Goal: Task Accomplishment & Management: Manage account settings

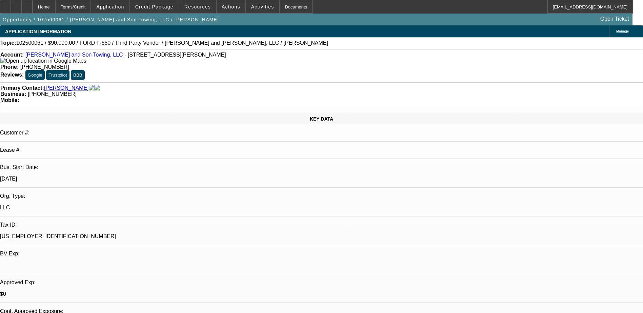
select select "0"
select select "2"
select select "0.1"
select select "4"
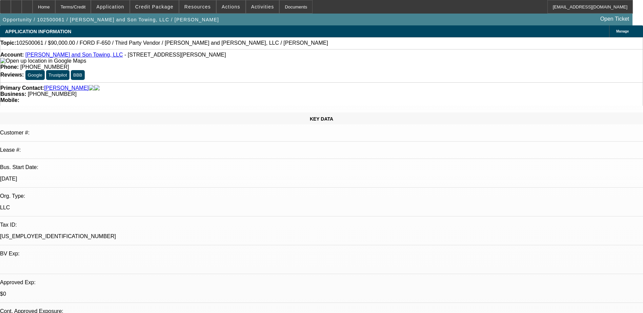
scroll to position [68, 0]
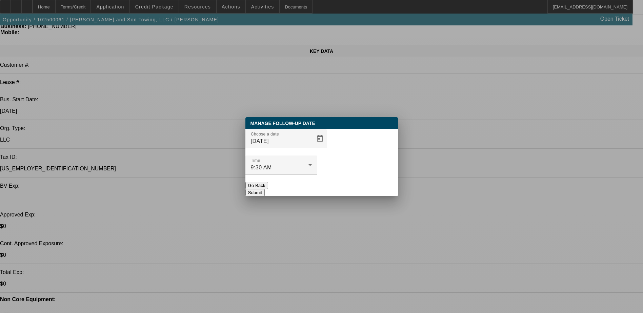
scroll to position [0, 0]
click at [312, 147] on span "Open calendar" at bounding box center [320, 138] width 16 height 16
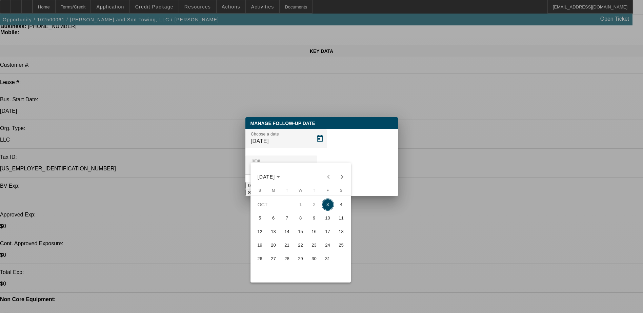
click at [271, 219] on span "6" at bounding box center [273, 218] width 12 height 12
type input "10/6/2025"
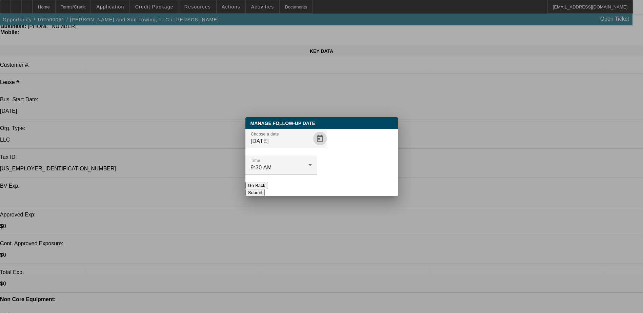
click at [265, 189] on button "Submit" at bounding box center [254, 192] width 19 height 7
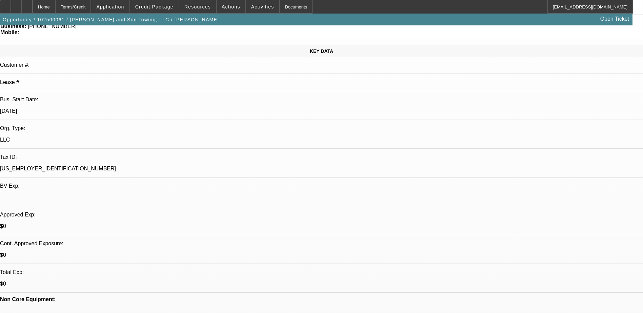
scroll to position [68, 0]
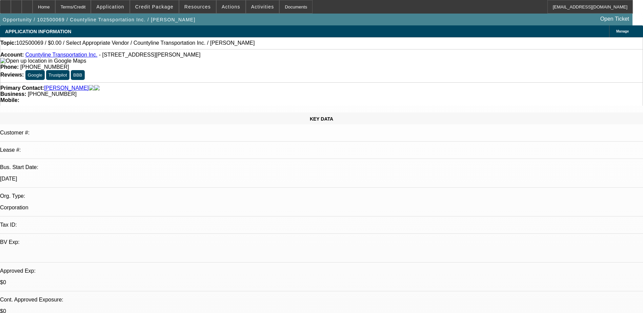
select select "0"
select select "2"
select select "0.1"
select select "4"
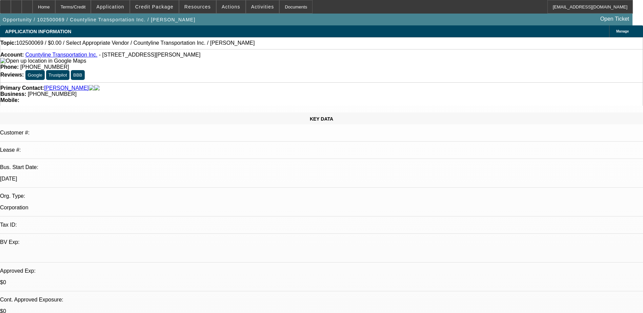
click at [233, 21] on div "Opportunity / 102500069 / Countyline Transportation Inc. / Chapin, Ken Open Tic…" at bounding box center [316, 20] width 632 height 12
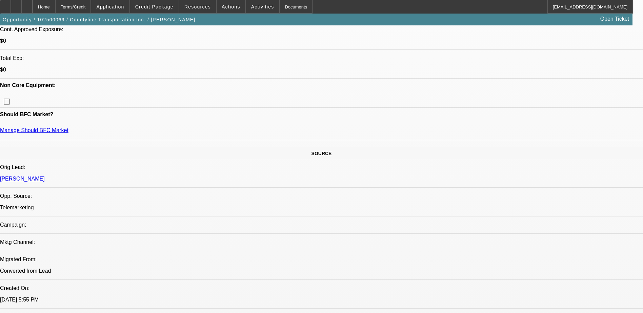
scroll to position [271, 0]
click at [165, 8] on span "Credit Package" at bounding box center [154, 6] width 38 height 5
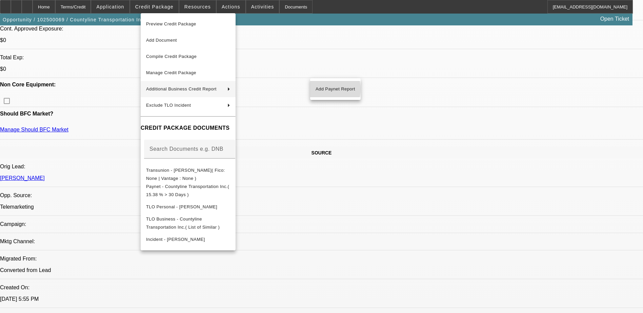
click at [324, 89] on span "Add Paynet Report" at bounding box center [335, 89] width 40 height 8
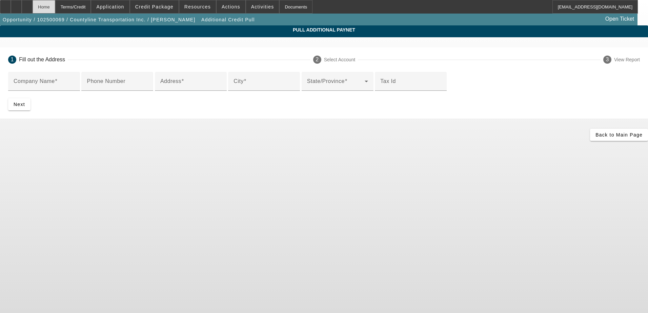
click at [55, 9] on div "Home" at bounding box center [44, 7] width 23 height 14
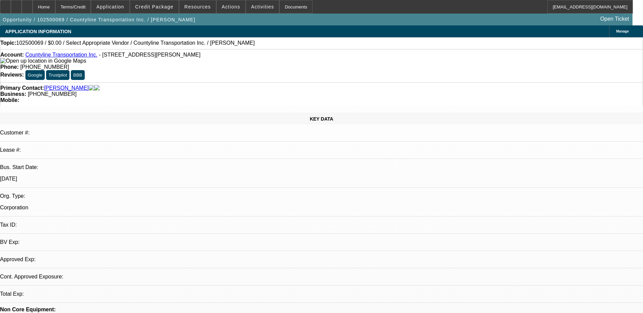
select select "0"
select select "2"
select select "0.1"
select select "4"
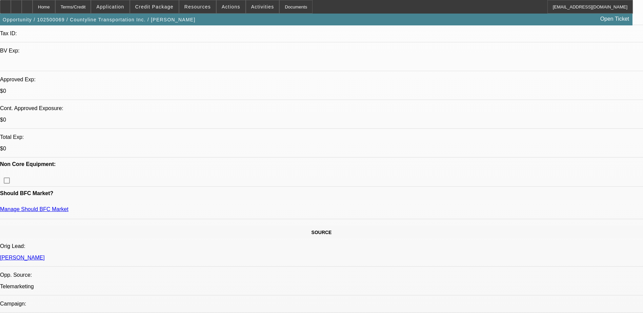
scroll to position [203, 0]
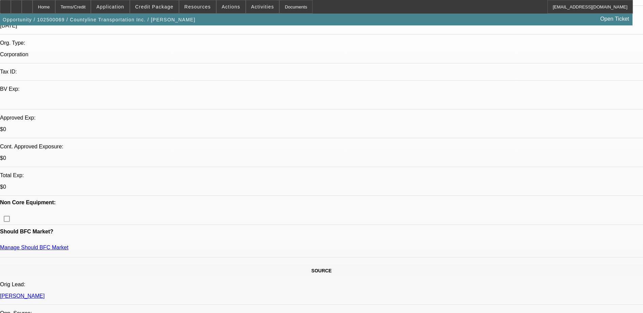
scroll to position [135, 0]
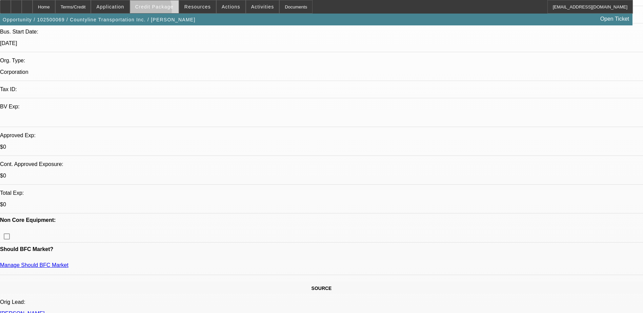
click at [154, 11] on span at bounding box center [154, 7] width 48 height 16
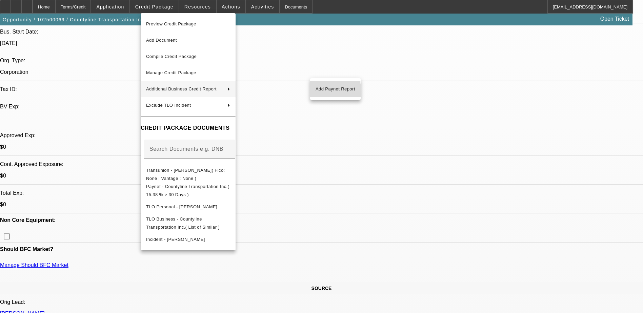
click at [325, 91] on span "Add Paynet Report" at bounding box center [335, 89] width 40 height 8
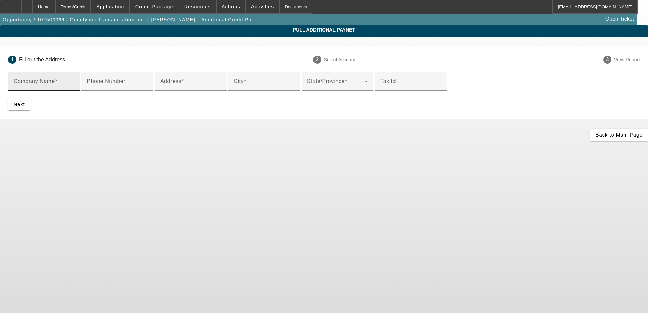
click at [75, 80] on div "Company Name" at bounding box center [44, 81] width 61 height 19
type input "ARROW TOWING & RECOVERY"
click at [186, 88] on input "Address" at bounding box center [190, 84] width 61 height 8
paste input "2335 GROSS RD"
type input "2335 GROSS RD"
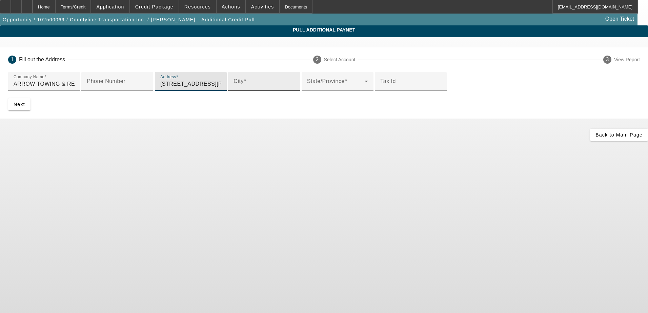
click at [233, 88] on input "City" at bounding box center [263, 84] width 61 height 8
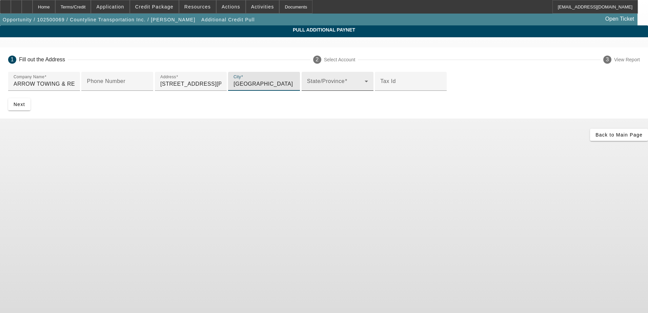
type input "Dallas"
click at [307, 88] on mat-select at bounding box center [337, 84] width 61 height 8
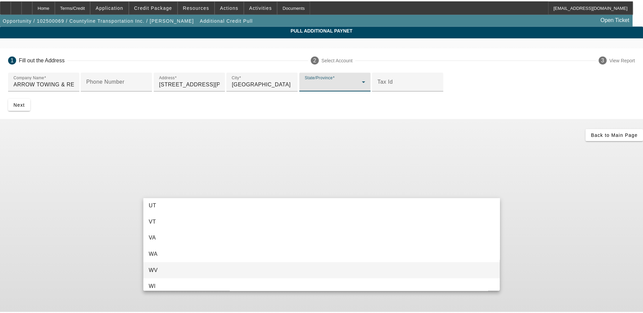
scroll to position [677, 0]
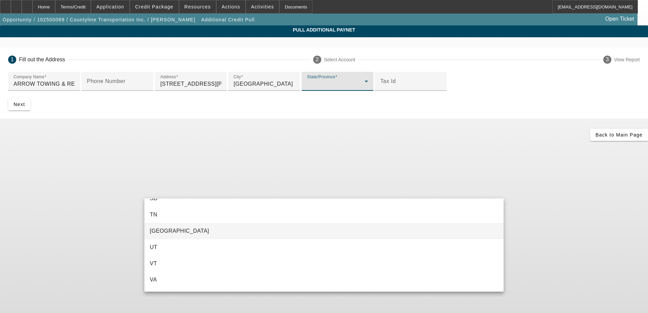
click at [197, 227] on mat-option "TX" at bounding box center [323, 231] width 359 height 16
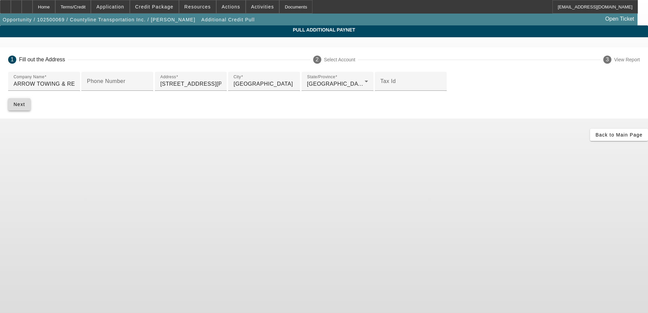
click at [30, 112] on span "submit" at bounding box center [19, 104] width 22 height 16
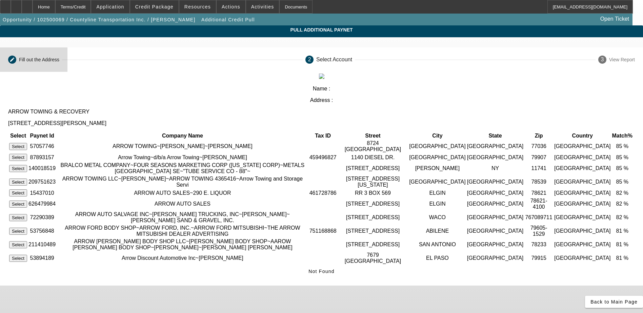
click at [59, 59] on div "Fill out the Address" at bounding box center [39, 59] width 40 height 5
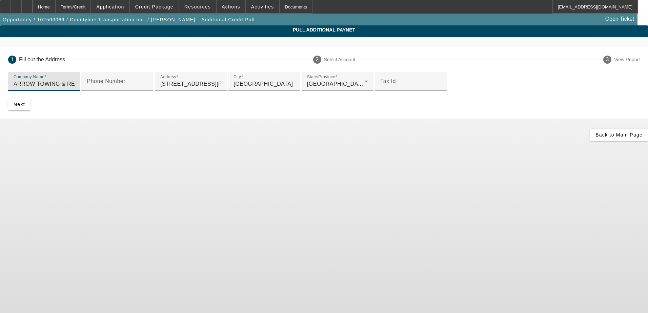
drag, startPoint x: 217, startPoint y: 85, endPoint x: 88, endPoint y: 84, distance: 129.7
click at [88, 84] on app-additional-credit-pull "Pull Additional Paynet 1 Fill out the Address 2 Select Account 3 View Report Co…" at bounding box center [324, 82] width 648 height 115
type input "Countyline Transport"
click at [250, 141] on div "Back to Main Page" at bounding box center [324, 135] width 648 height 12
click at [25, 107] on span "Next" at bounding box center [20, 104] width 12 height 5
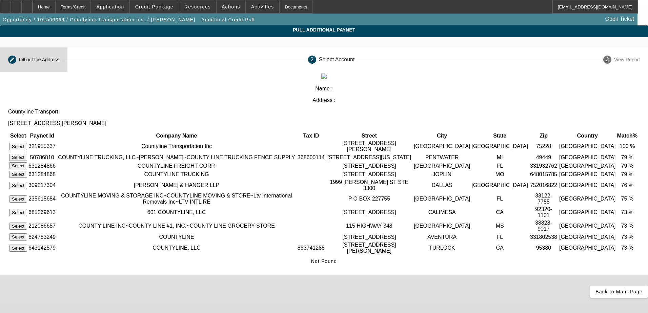
click at [67, 56] on mat-step-header "Editable create Fill out the Address" at bounding box center [33, 59] width 67 height 24
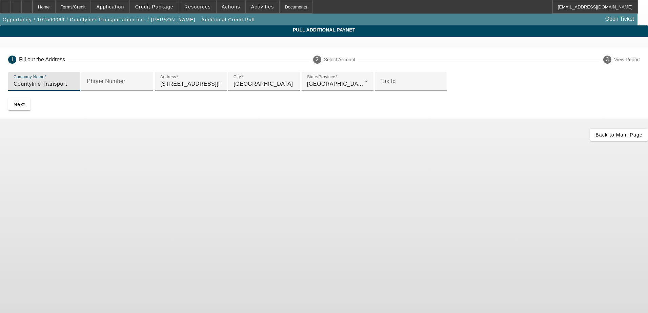
drag, startPoint x: 198, startPoint y: 83, endPoint x: 135, endPoint y: 83, distance: 62.7
click at [135, 83] on div "1 Fill out the Address 2 Select Account 3 View Report Company Name Countyline T…" at bounding box center [324, 82] width 648 height 71
type input "Roadrunner Auto Glass"
click at [30, 112] on span "submit" at bounding box center [19, 104] width 22 height 16
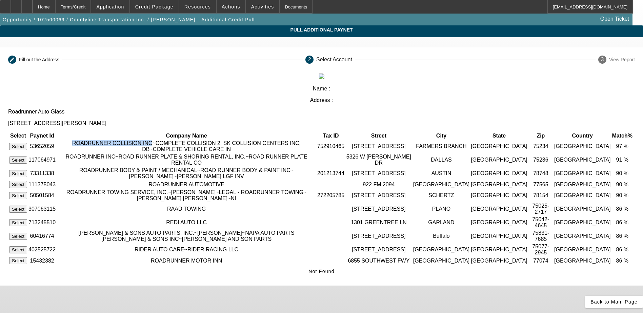
drag, startPoint x: 184, startPoint y: 106, endPoint x: 246, endPoint y: 105, distance: 62.7
click at [246, 140] on td "ROADRUNNER COLLISION INC~COMPLETE COLLISION 2, SK COLLISION CENTERS INC, DB~COM…" at bounding box center [186, 146] width 259 height 13
click at [250, 140] on td "ROADRUNNER COLLISION INC~COMPLETE COLLISION 2, SK COLLISION CENTERS INC, DB~COM…" at bounding box center [186, 146] width 259 height 13
click at [67, 64] on mat-step-header "Editable create Fill out the Address" at bounding box center [33, 59] width 67 height 24
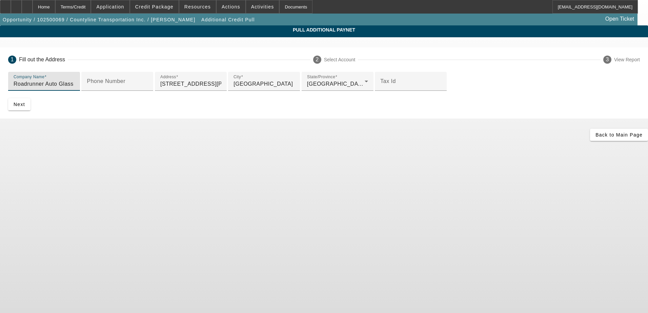
drag, startPoint x: 207, startPoint y: 83, endPoint x: 147, endPoint y: 88, distance: 60.1
click at [80, 88] on div "Company Name Roadrunner Auto Glass" at bounding box center [44, 81] width 72 height 19
type input "Cyclone Transport"
click at [30, 112] on span "submit" at bounding box center [19, 104] width 22 height 16
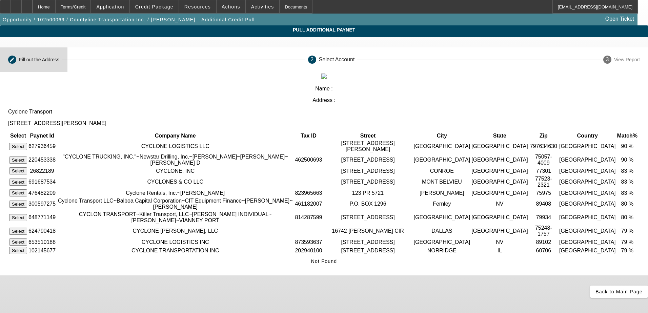
click at [59, 61] on div "Fill out the Address" at bounding box center [39, 59] width 40 height 5
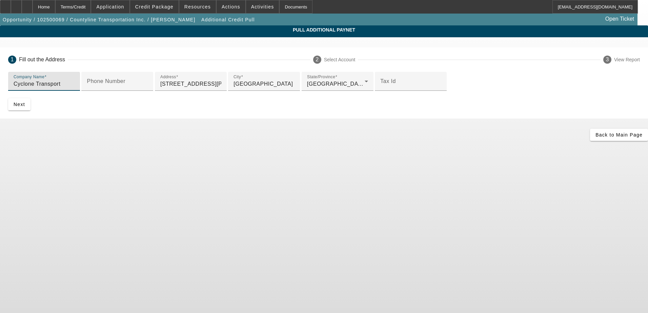
drag, startPoint x: 193, startPoint y: 84, endPoint x: 119, endPoint y: 88, distance: 73.9
click at [119, 88] on app-additional-credit-pull "Pull Additional Paynet 1 Fill out the Address 2 Select Account 3 View Report Co…" at bounding box center [324, 82] width 648 height 115
type input "Chapin Kenneth"
click at [30, 112] on span "submit" at bounding box center [19, 104] width 22 height 16
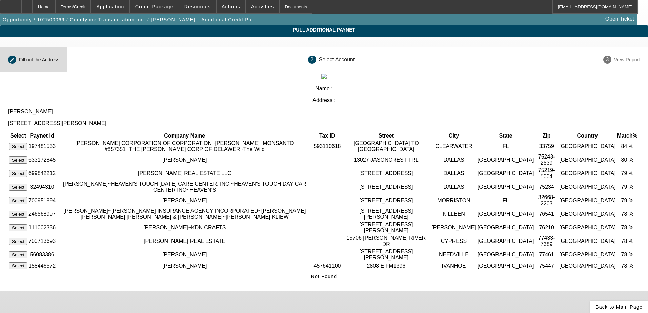
click at [59, 59] on div "Fill out the Address" at bounding box center [39, 59] width 40 height 5
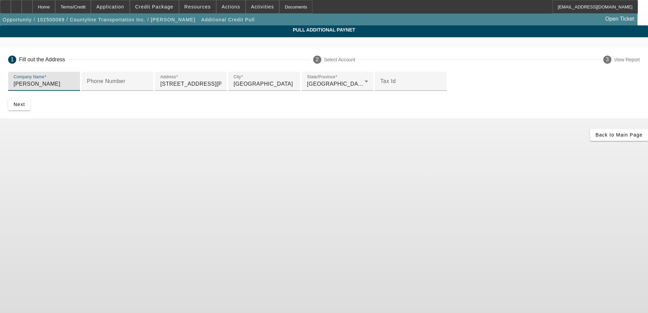
drag, startPoint x: 194, startPoint y: 82, endPoint x: 140, endPoint y: 88, distance: 54.2
click at [140, 88] on div "Company Name Chapin Kenneth Phone Number Address 2335 GROSS RD City Dallas Stat…" at bounding box center [324, 95] width 648 height 47
type input "North Texas Satellite Service"
click at [25, 107] on span "Next" at bounding box center [20, 104] width 12 height 5
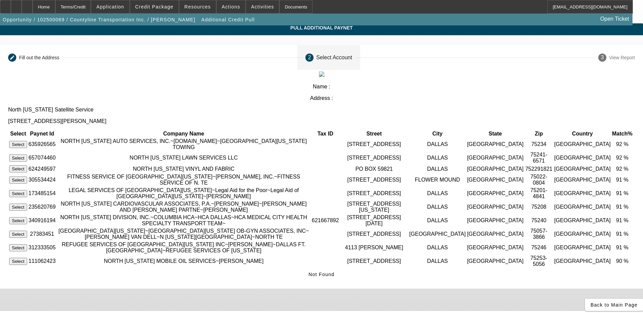
scroll to position [0, 0]
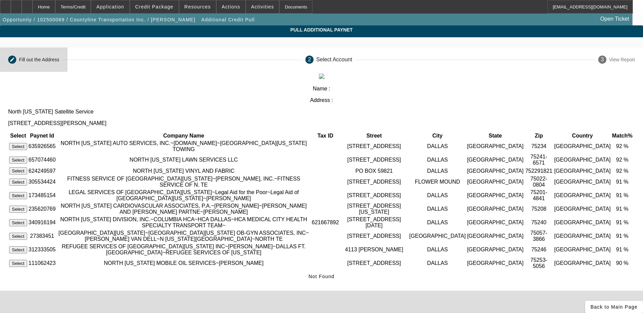
click at [59, 61] on div "Fill out the Address" at bounding box center [39, 59] width 40 height 5
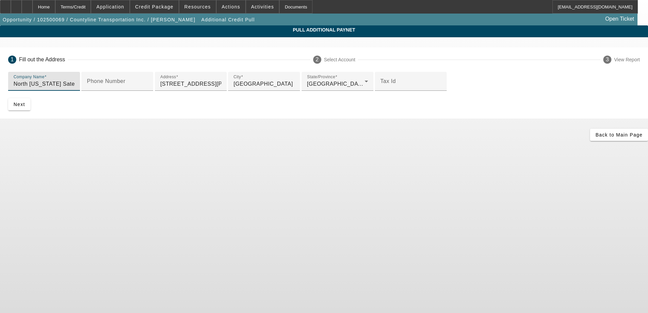
drag, startPoint x: 218, startPoint y: 84, endPoint x: 147, endPoint y: 82, distance: 71.5
click at [80, 82] on div "Company Name North Texas Satellite Service" at bounding box center [44, 81] width 72 height 19
type input "KC Communications"
click at [30, 112] on span "submit" at bounding box center [19, 104] width 22 height 16
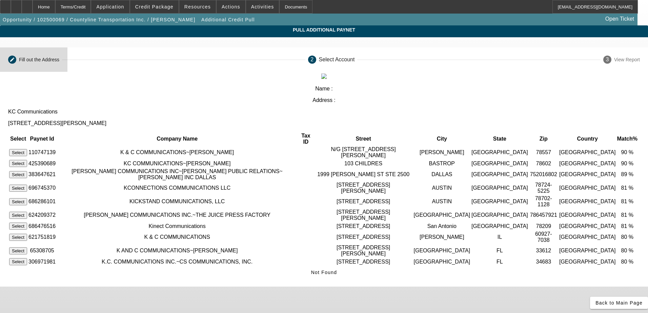
click at [67, 55] on mat-step-header "Editable create Fill out the Address" at bounding box center [33, 59] width 67 height 24
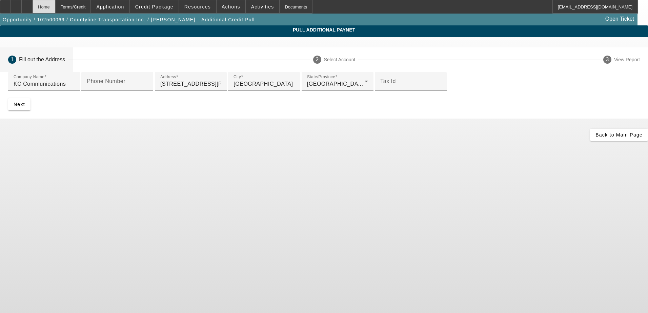
click at [55, 7] on div "Home" at bounding box center [44, 7] width 23 height 14
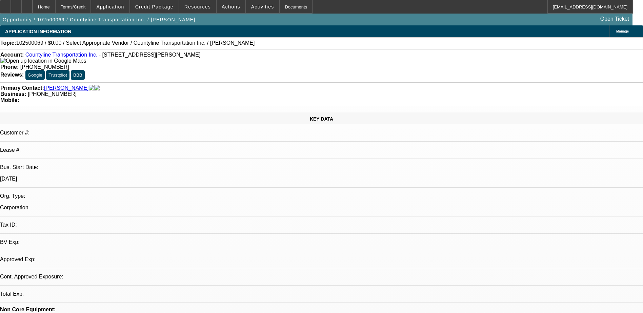
select select "0"
select select "2"
select select "0.1"
select select "4"
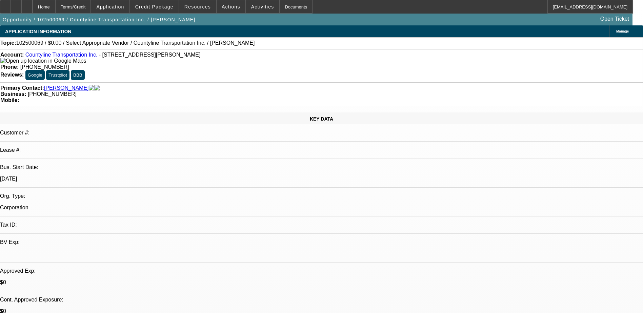
click at [62, 54] on link "Countyline Transportation Inc." at bounding box center [61, 55] width 72 height 6
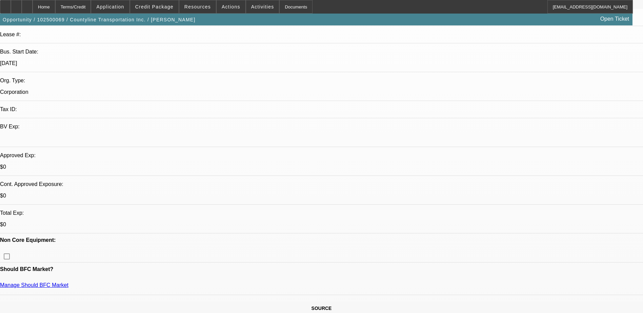
scroll to position [135, 0]
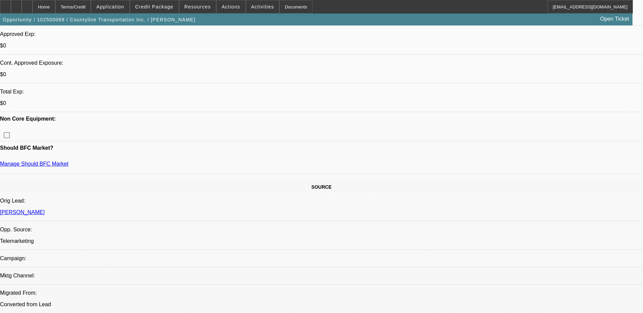
scroll to position [271, 0]
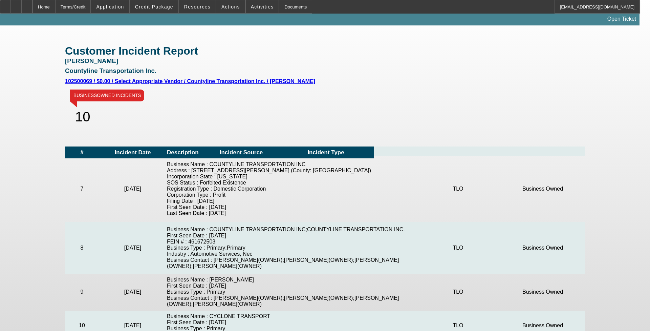
scroll to position [322, 0]
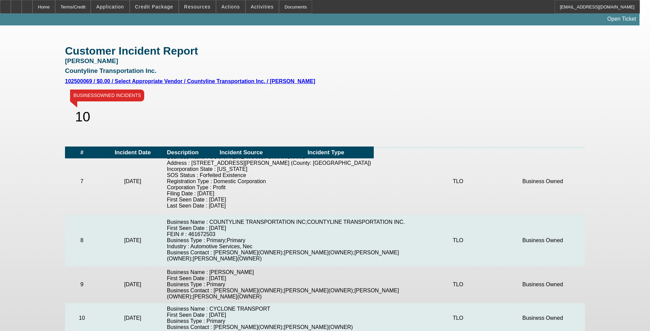
click at [605, 87] on app-incident-view "Customer Incident Report Ken Chapin Countyline Transportation Inc. 102500069 / …" at bounding box center [325, 176] width 650 height 295
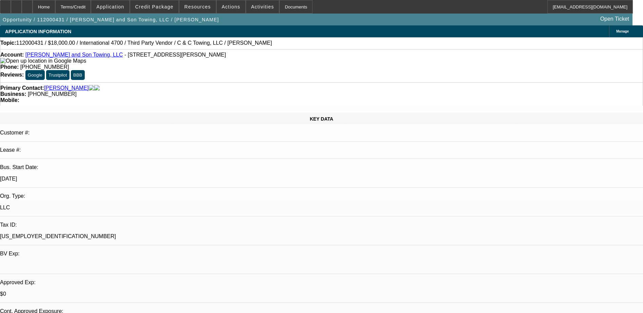
select select "0.2"
select select "2"
select select "0.1"
select select "4"
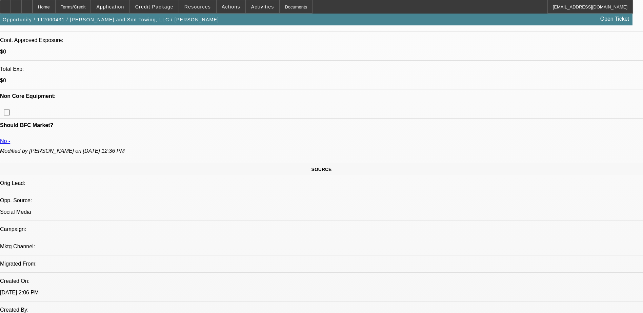
scroll to position [33, 0]
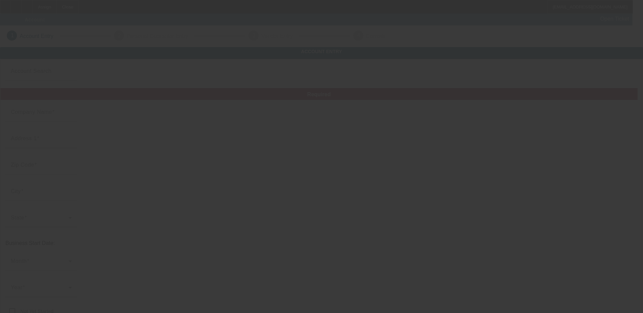
type input "Countyline Transportation Inc."
type input "[STREET_ADDRESS][PERSON_NAME]"
type input "75228"
type input "[GEOGRAPHIC_DATA]"
type input "[PHONE_NUMBER]"
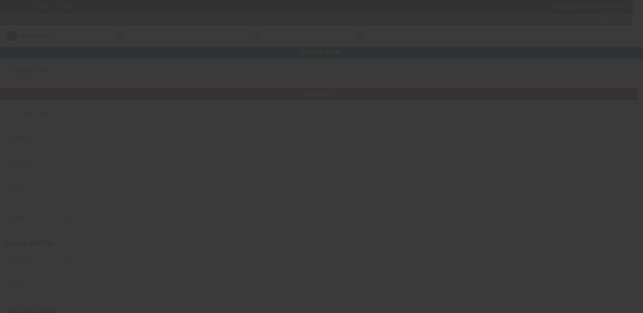
type input "[EMAIL_ADDRESS][DOMAIN_NAME]"
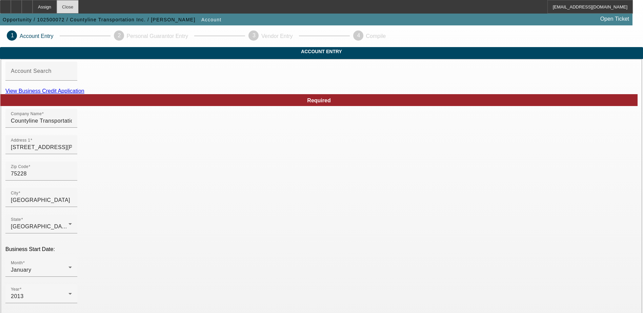
click at [79, 5] on div "Close" at bounding box center [68, 7] width 22 height 14
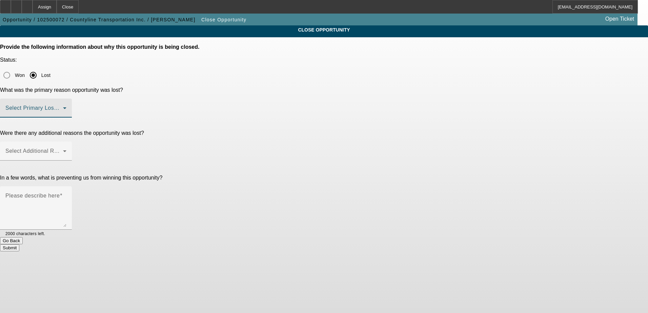
click at [63, 107] on span at bounding box center [34, 111] width 58 height 8
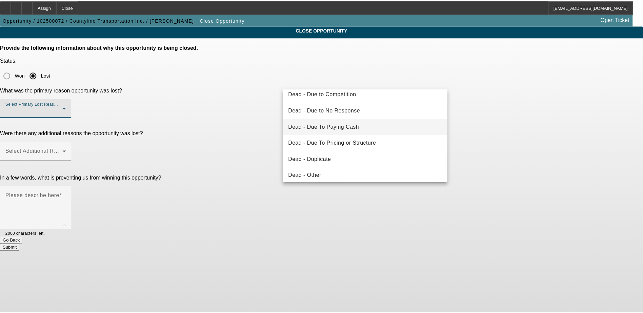
scroll to position [34, 0]
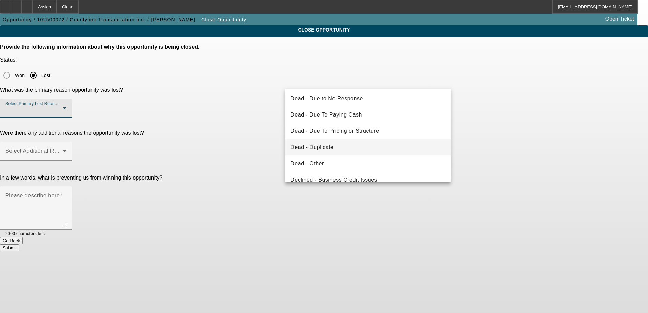
click at [338, 146] on mat-option "Dead - Duplicate" at bounding box center [368, 147] width 166 height 16
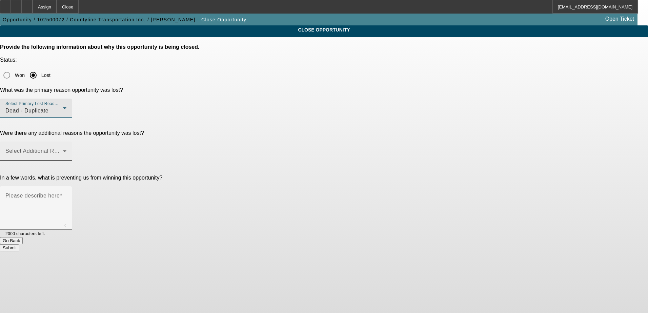
click at [63, 150] on span at bounding box center [34, 154] width 58 height 8
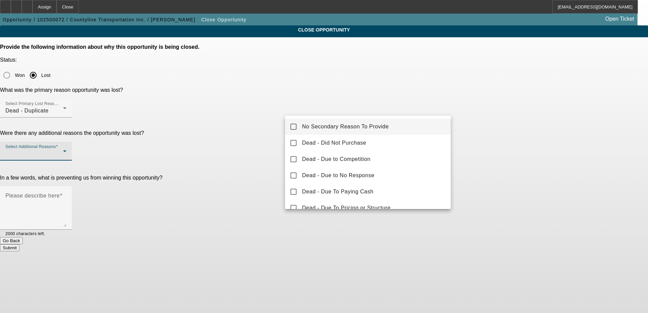
click at [363, 126] on span "No Secondary Reason To Provide" at bounding box center [345, 127] width 87 height 8
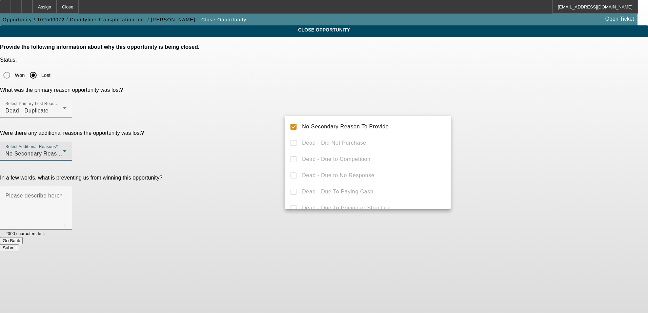
click at [258, 160] on div at bounding box center [324, 156] width 648 height 313
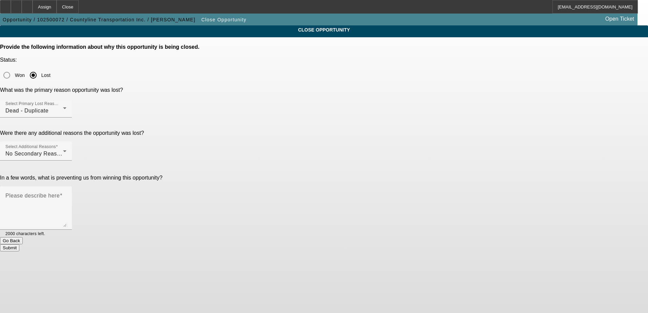
click at [19, 244] on button "Submit" at bounding box center [9, 247] width 19 height 7
click at [66, 194] on textarea "Please describe here" at bounding box center [35, 210] width 61 height 33
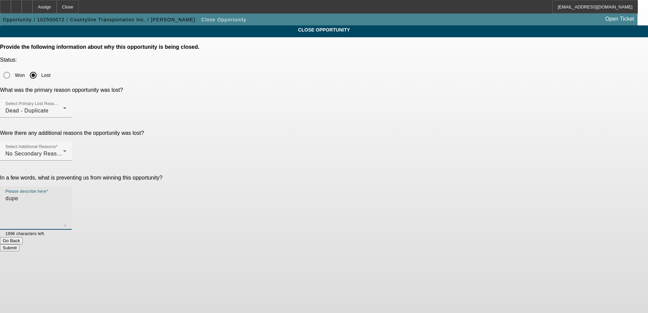
type textarea "dupe"
click at [19, 244] on button "Submit" at bounding box center [9, 247] width 19 height 7
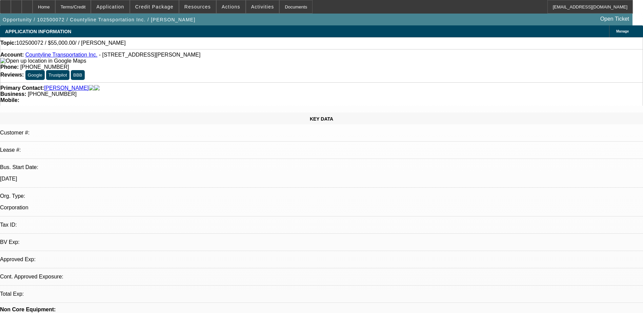
select select "0"
select select "2"
select select "0.1"
select select "1"
select select "2"
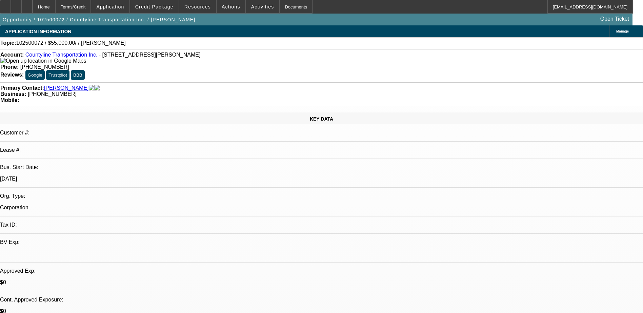
select select "4"
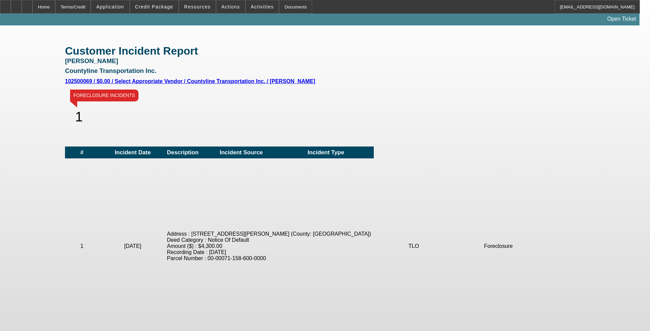
scroll to position [153, 0]
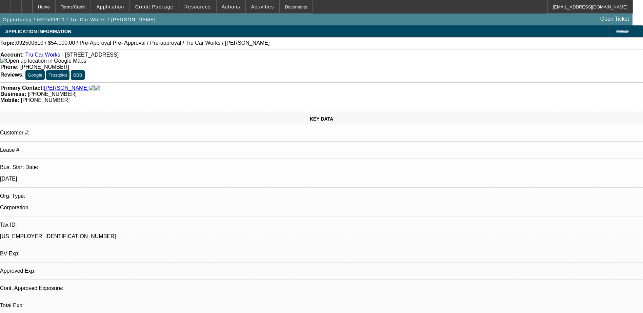
select select "0.1"
select select "0"
select select "0.1"
select select "1"
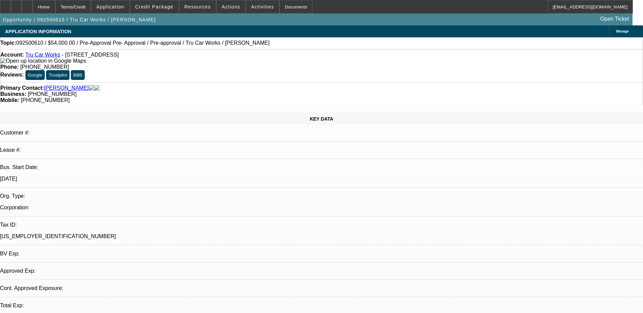
select select "4"
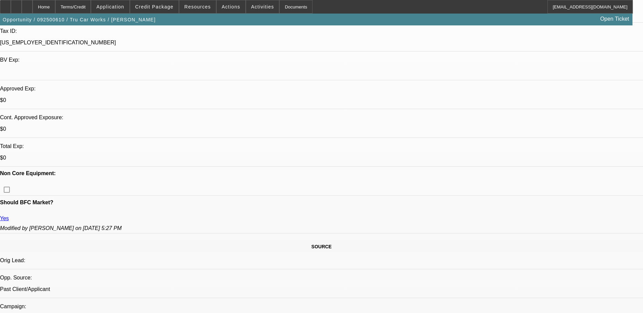
scroll to position [203, 0]
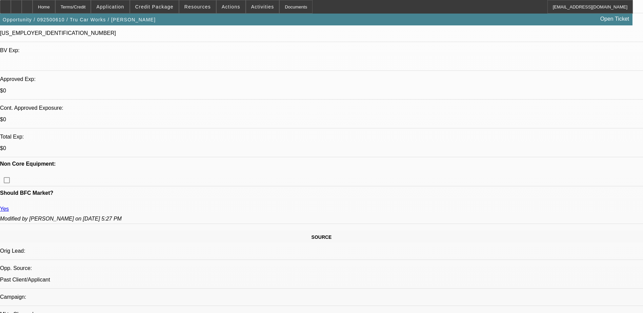
click at [149, 7] on span "Credit Package" at bounding box center [154, 6] width 38 height 5
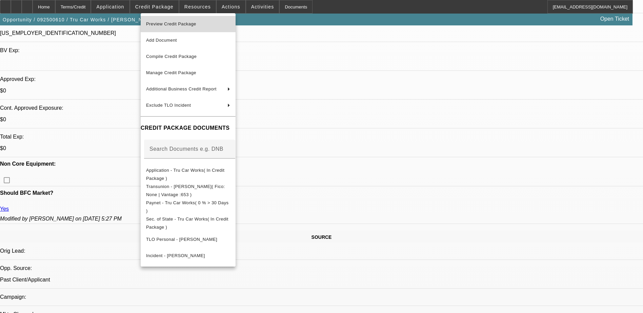
click at [186, 25] on span "Preview Credit Package" at bounding box center [171, 23] width 50 height 5
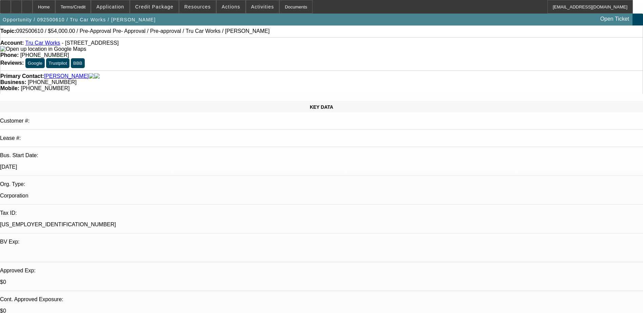
scroll to position [0, 0]
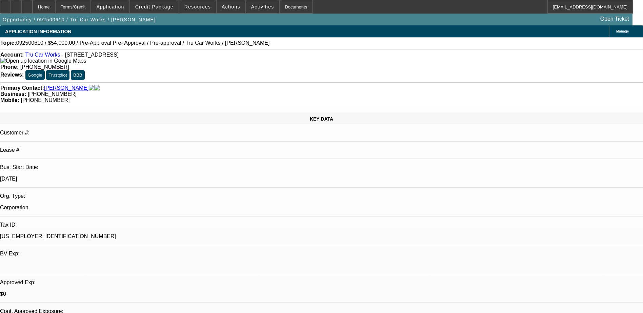
click at [40, 58] on link "Tru Car Works" at bounding box center [42, 55] width 35 height 6
click at [259, 26] on div "APPLICATION INFORMATION [GEOGRAPHIC_DATA]" at bounding box center [321, 31] width 643 height 12
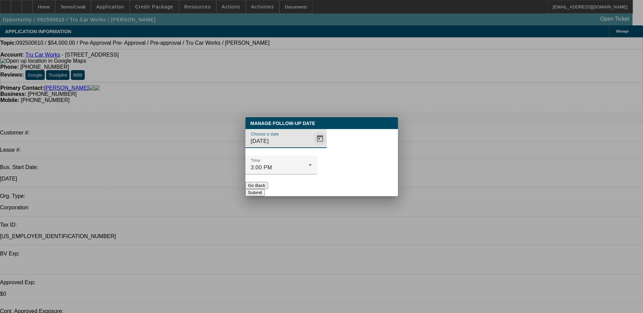
click at [312, 147] on span "Open calendar" at bounding box center [320, 138] width 16 height 16
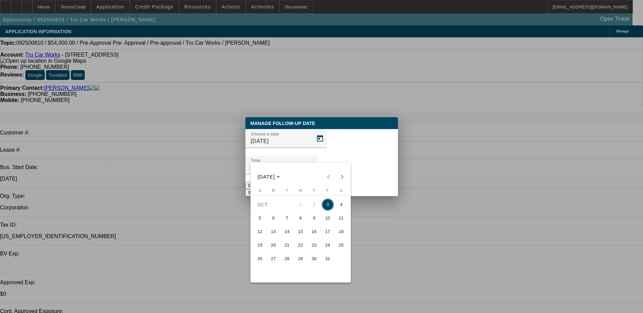
click at [269, 223] on span "6" at bounding box center [273, 218] width 12 height 12
type input "[DATE]"
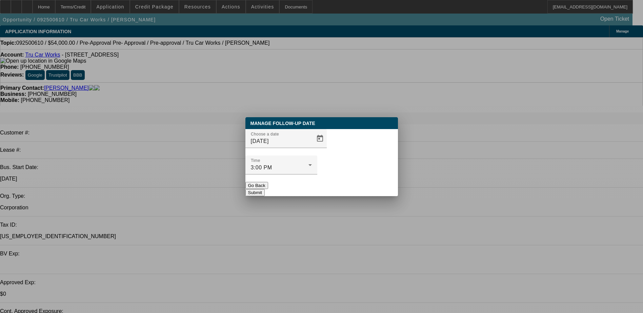
click at [265, 189] on button "Submit" at bounding box center [254, 192] width 19 height 7
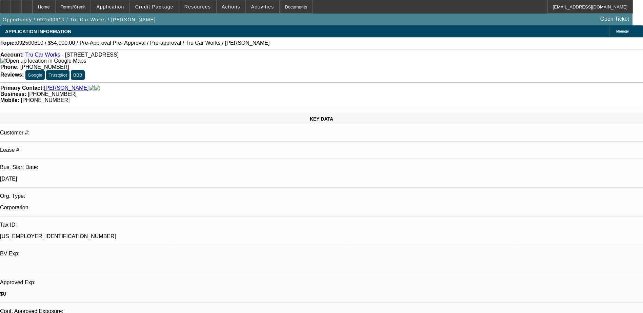
radio input "true"
type textarea "SE, no phone connection"
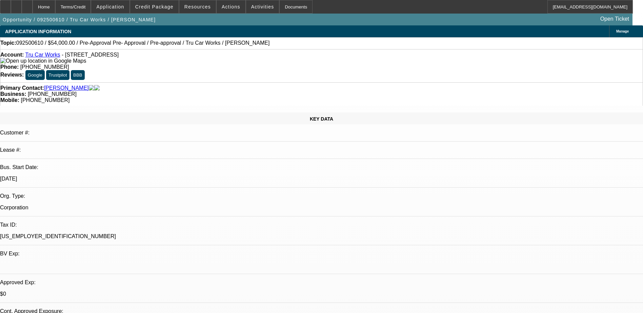
radio input "true"
